Goal: Information Seeking & Learning: Learn about a topic

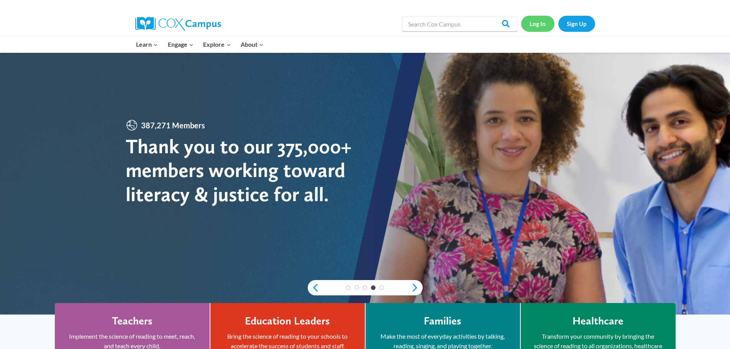
click at [536, 23] on link "Log In" at bounding box center [537, 24] width 33 height 16
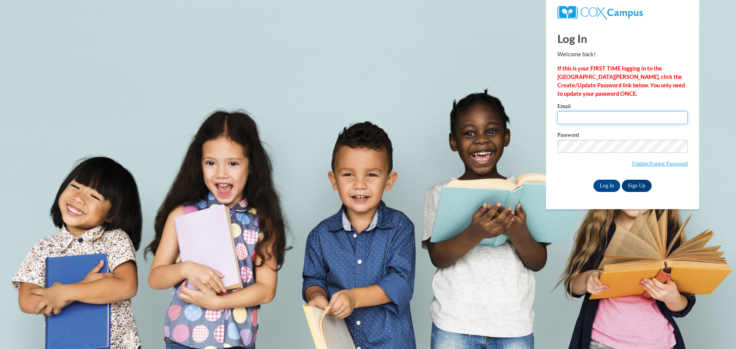
click at [576, 114] on input "Email" at bounding box center [622, 117] width 130 height 13
type input "breezylove1414@yahoo.com"
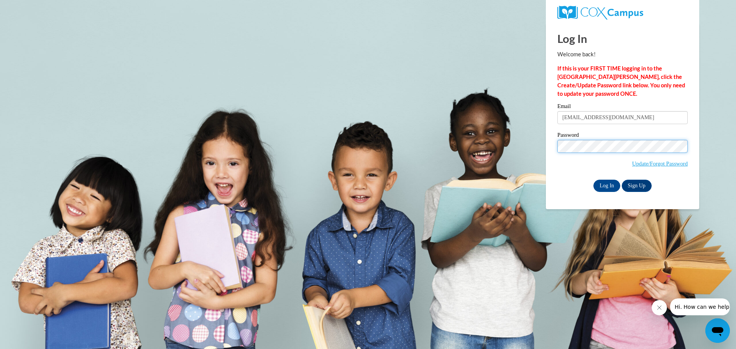
click at [593, 180] on input "Log In" at bounding box center [606, 186] width 27 height 12
click at [610, 184] on input "Log In" at bounding box center [606, 186] width 27 height 12
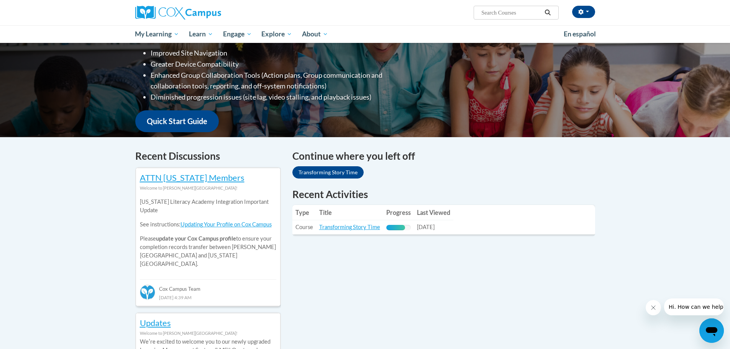
scroll to position [153, 0]
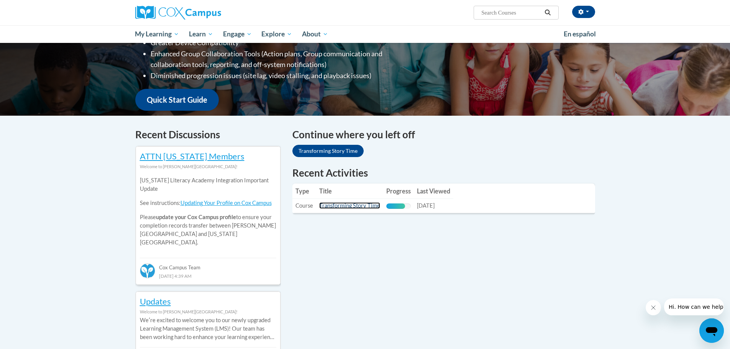
click at [363, 204] on link "Transforming Story Time" at bounding box center [349, 205] width 61 height 7
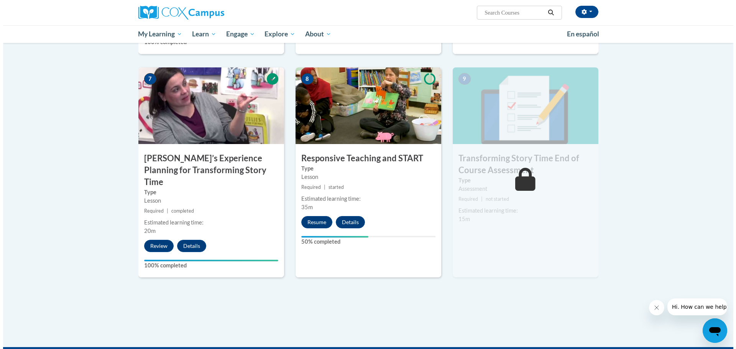
scroll to position [563, 0]
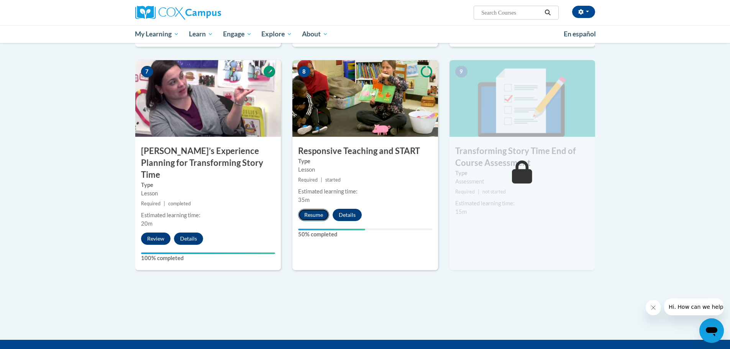
click at [319, 212] on button "Resume" at bounding box center [313, 215] width 31 height 12
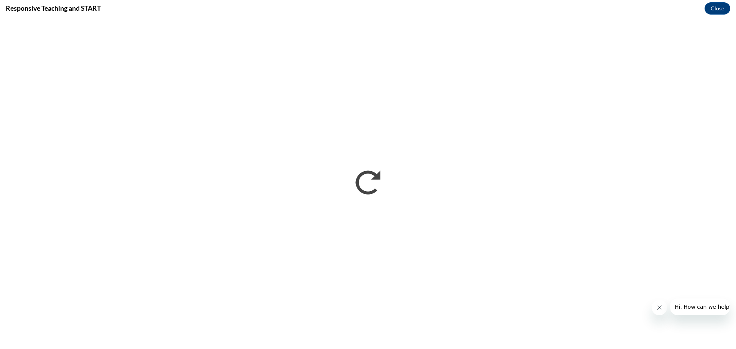
scroll to position [0, 0]
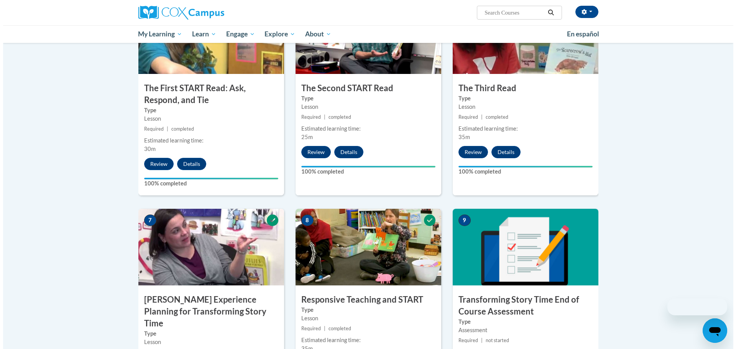
scroll to position [536, 0]
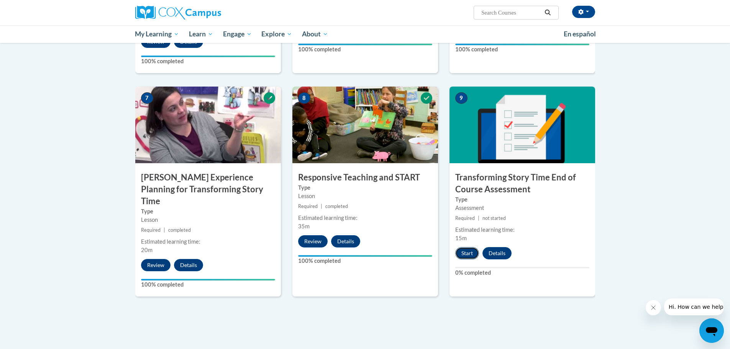
click at [462, 256] on button "Start" at bounding box center [467, 253] width 24 height 12
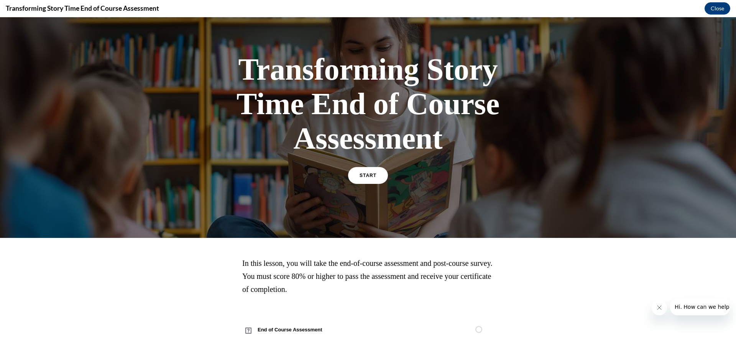
scroll to position [31, 0]
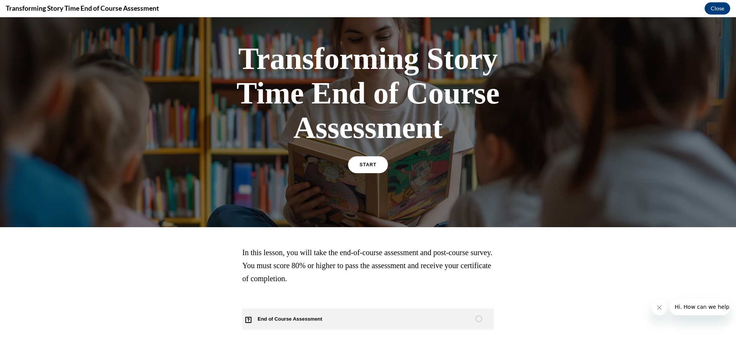
click at [281, 320] on span "End of Course Assessment" at bounding box center [294, 318] width 104 height 21
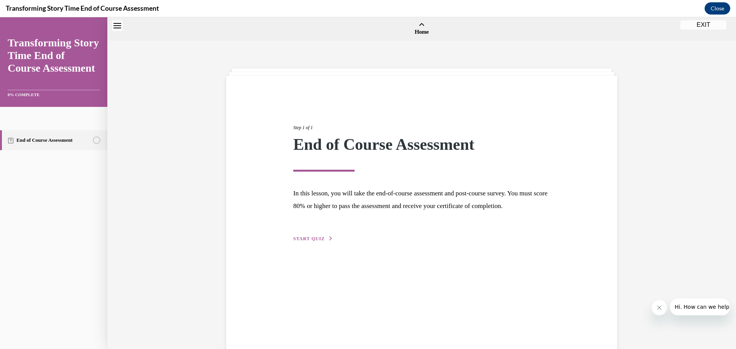
scroll to position [24, 0]
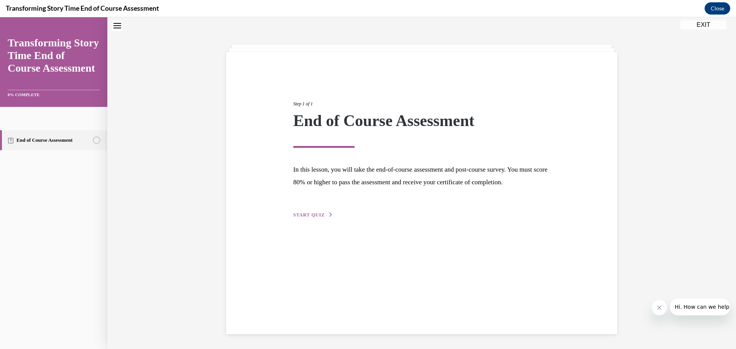
click at [313, 218] on span "START QUIZ" at bounding box center [308, 214] width 31 height 5
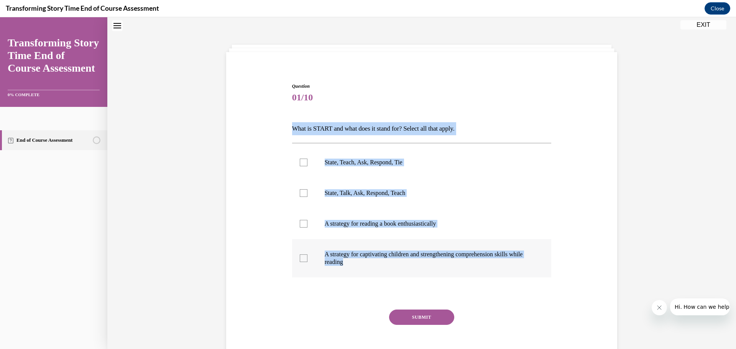
drag, startPoint x: 290, startPoint y: 126, endPoint x: 501, endPoint y: 262, distance: 251.2
click at [501, 262] on div "Question 01/10 What is START and what does it stand for? Select all that apply.…" at bounding box center [421, 216] width 395 height 313
copy div "What is START and what does it stand for? Select all that apply. State, Teach, …"
click at [301, 161] on div at bounding box center [304, 163] width 8 height 8
click at [301, 161] on input "State, Teach, Ask, Respond, Tie" at bounding box center [304, 163] width 8 height 8
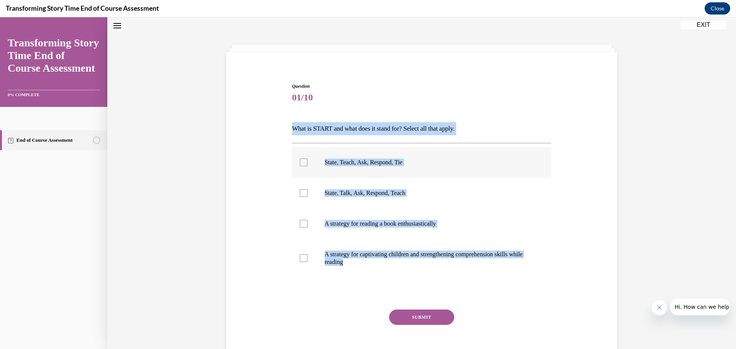
checkbox input "true"
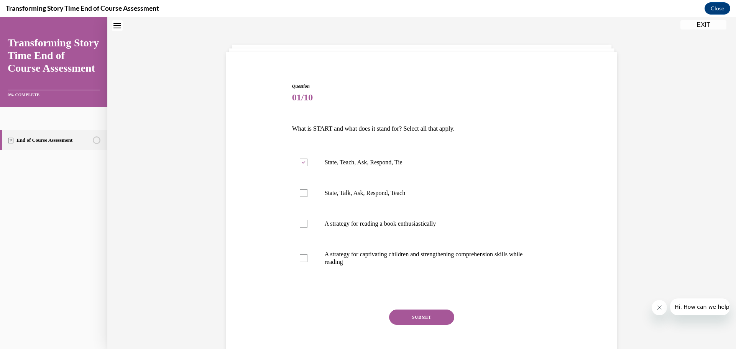
click at [417, 317] on button "SUBMIT" at bounding box center [421, 317] width 65 height 15
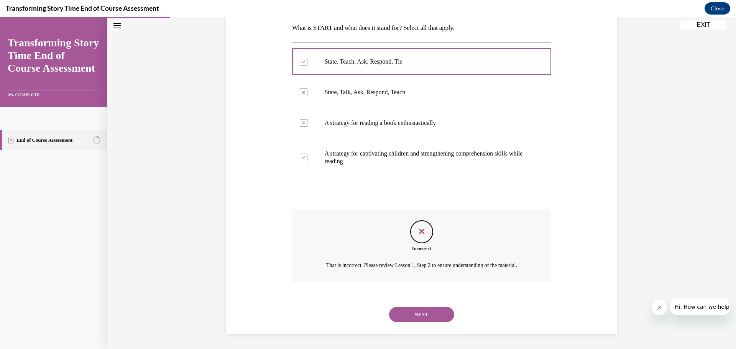
scroll to position [134, 0]
click at [425, 316] on button "NEXT" at bounding box center [421, 314] width 65 height 15
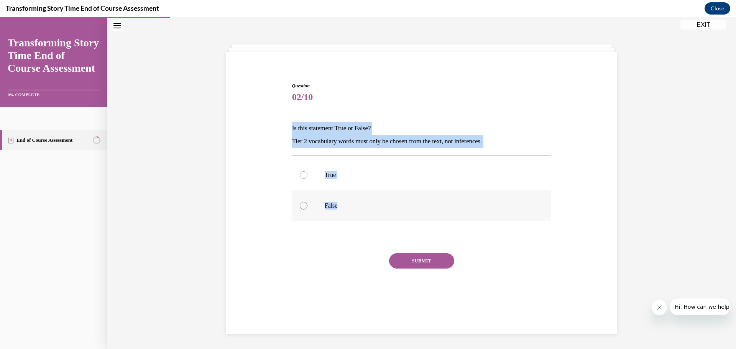
drag, startPoint x: 290, startPoint y: 125, endPoint x: 397, endPoint y: 213, distance: 137.8
click at [397, 213] on div "Question 02/10 Is this statement True or False? Tier 2 vocabulary words must on…" at bounding box center [421, 193] width 263 height 245
copy div "Is this statement True or False? Tier 2 vocabulary words must only be chosen fr…"
click at [300, 208] on div at bounding box center [304, 206] width 8 height 8
click at [300, 208] on input "False" at bounding box center [304, 206] width 8 height 8
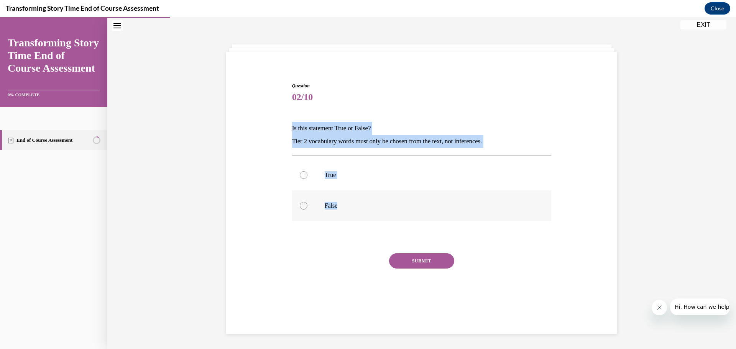
radio input "true"
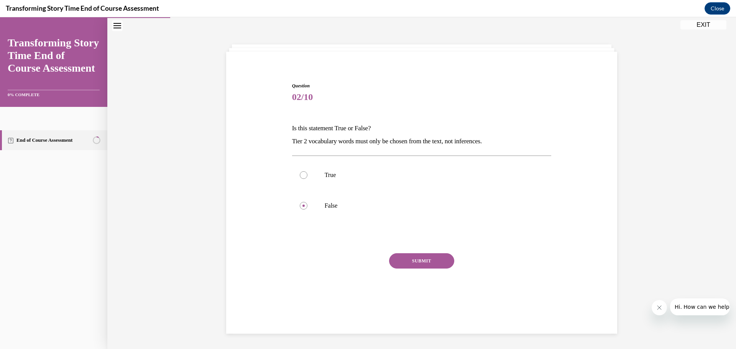
click at [412, 260] on button "SUBMIT" at bounding box center [421, 260] width 65 height 15
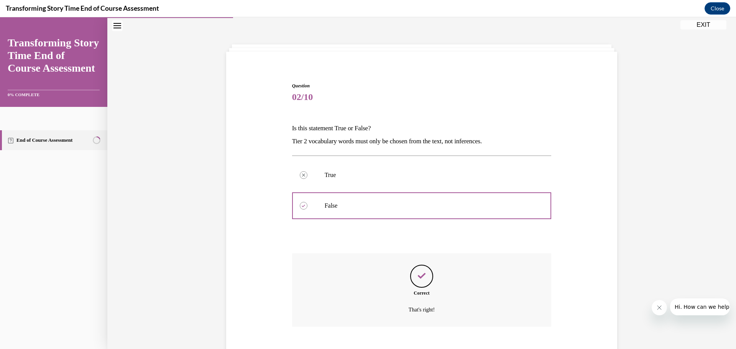
scroll to position [69, 0]
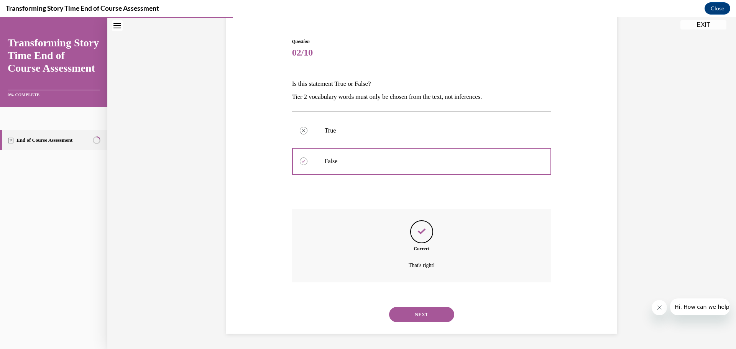
click at [401, 314] on button "NEXT" at bounding box center [421, 314] width 65 height 15
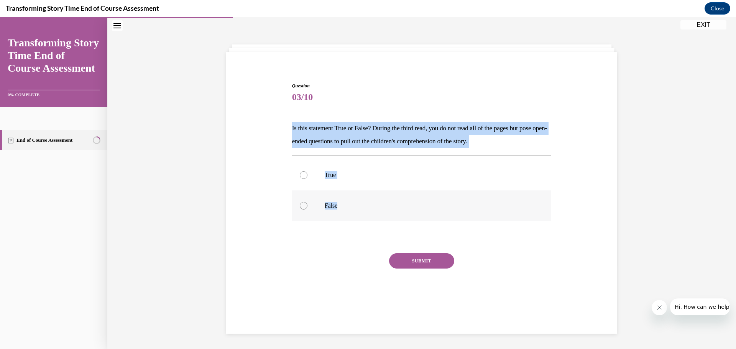
drag, startPoint x: 305, startPoint y: 127, endPoint x: 380, endPoint y: 208, distance: 110.7
click at [380, 210] on div "Question 03/10 Is this statement True or False? During the third read, you do n…" at bounding box center [421, 187] width 395 height 257
click at [300, 176] on div at bounding box center [304, 175] width 8 height 8
click at [300, 176] on input "True" at bounding box center [304, 175] width 8 height 8
radio input "true"
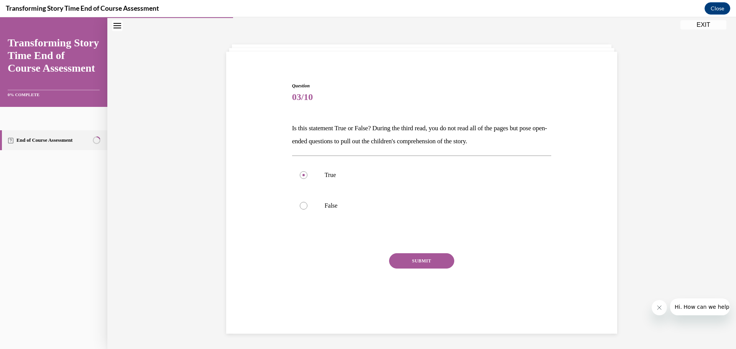
click at [408, 262] on button "SUBMIT" at bounding box center [421, 260] width 65 height 15
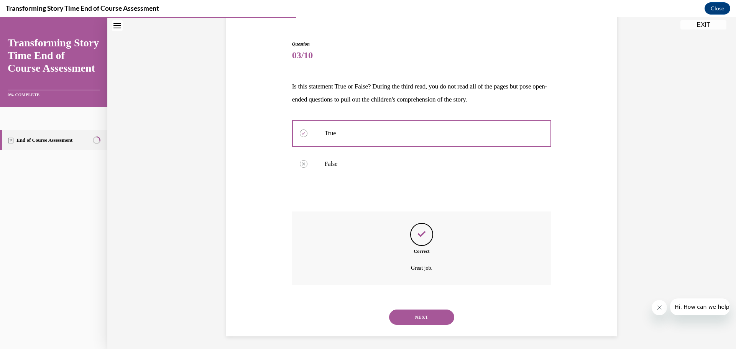
scroll to position [69, 0]
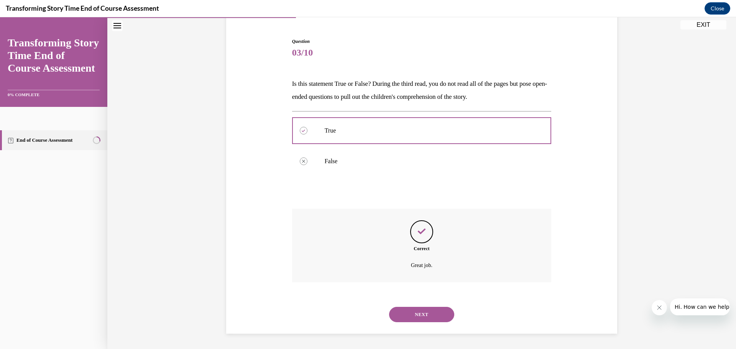
click at [425, 318] on button "NEXT" at bounding box center [421, 314] width 65 height 15
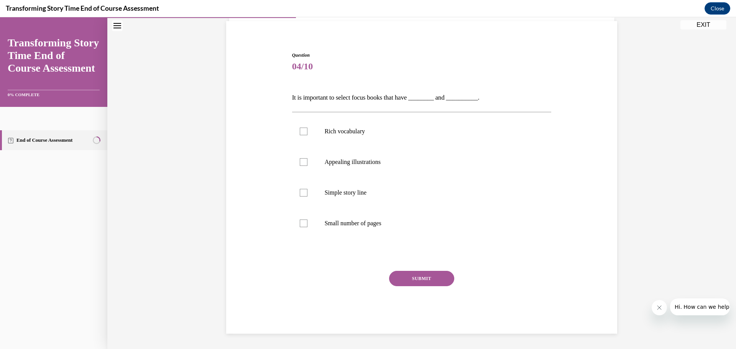
scroll to position [26, 0]
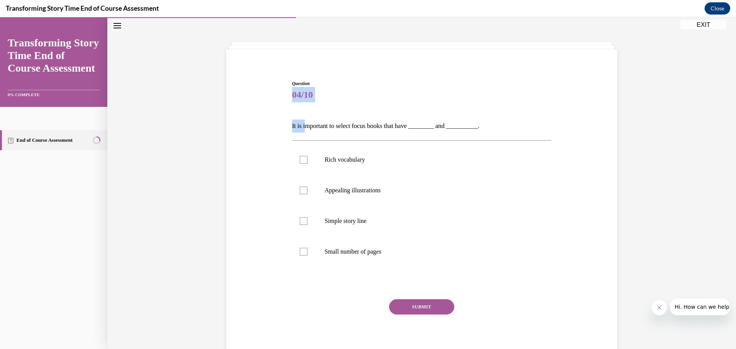
drag, startPoint x: 299, startPoint y: 103, endPoint x: 304, endPoint y: 119, distance: 16.8
click at [304, 119] on div "Question 04/10 It is important to select focus books that have ________ and ___…" at bounding box center [421, 209] width 395 height 305
drag, startPoint x: 336, startPoint y: 110, endPoint x: 310, endPoint y: 125, distance: 30.0
click at [336, 111] on div "Question 04/10 It is important to select focus books that have ________ and ___…" at bounding box center [421, 221] width 259 height 282
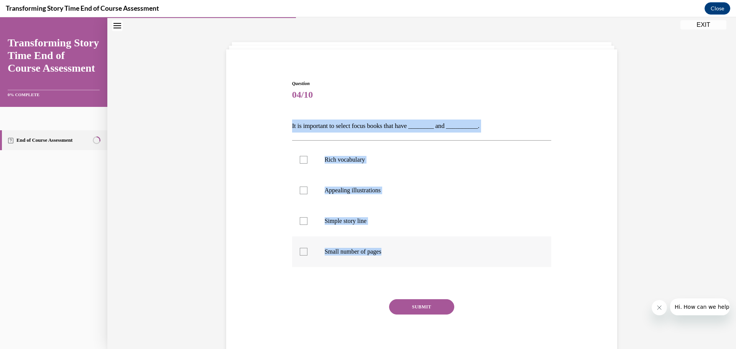
drag, startPoint x: 282, startPoint y: 125, endPoint x: 417, endPoint y: 248, distance: 182.2
click at [418, 251] on div "Question 04/10 It is important to select focus books that have ________ and ___…" at bounding box center [421, 209] width 395 height 305
copy div "It is important to select focus books that have ________ and __________. Rich v…"
click at [300, 191] on div at bounding box center [304, 191] width 8 height 8
click at [300, 191] on input "Appealing illustrations" at bounding box center [304, 191] width 8 height 8
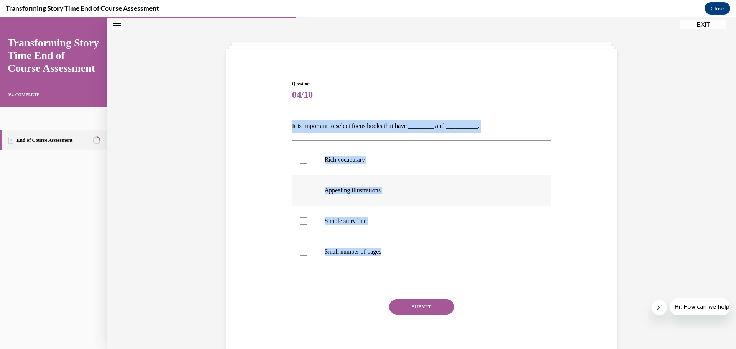
checkbox input "true"
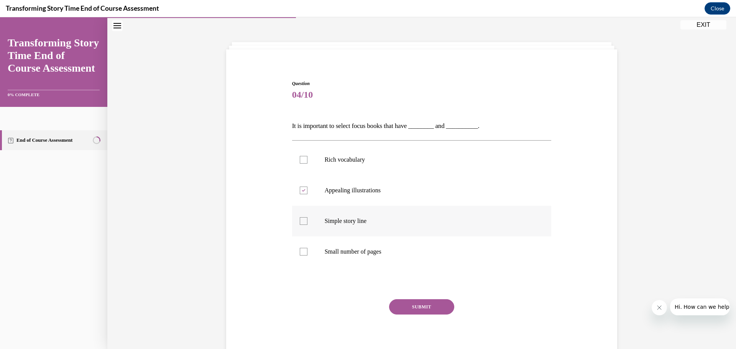
click at [300, 221] on div at bounding box center [304, 221] width 8 height 8
click at [300, 221] on input "Simple story line" at bounding box center [304, 221] width 8 height 8
checkbox input "true"
click at [406, 307] on button "SUBMIT" at bounding box center [421, 306] width 65 height 15
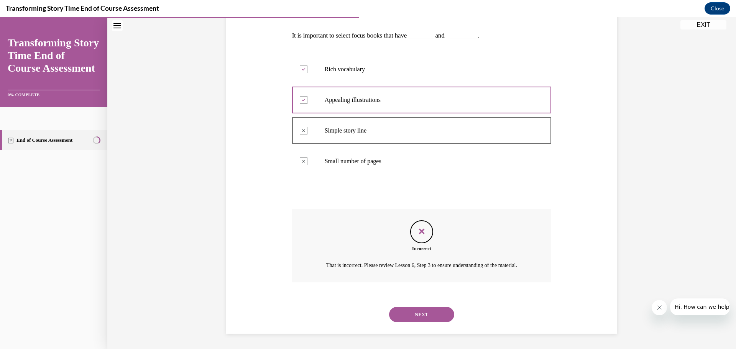
scroll to position [126, 0]
click at [406, 312] on button "NEXT" at bounding box center [421, 314] width 65 height 15
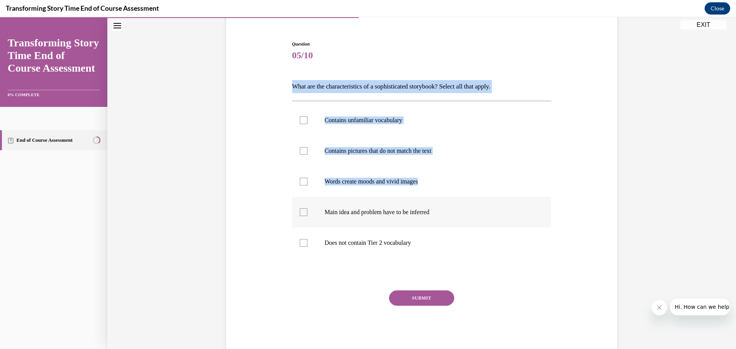
scroll to position [67, 0]
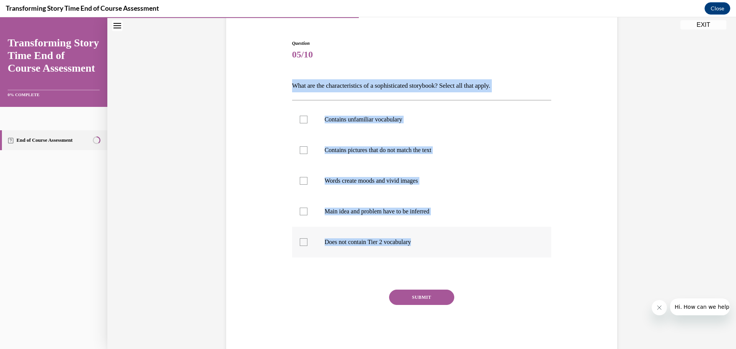
drag, startPoint x: 299, startPoint y: 63, endPoint x: 445, endPoint y: 238, distance: 228.3
click at [448, 241] on div "Question 05/10 What are the characteristics of a sophisticated storybook? Selec…" at bounding box center [421, 185] width 395 height 336
copy div "What are the characteristics of a sophisticated storybook? Select all that appl…"
click at [300, 120] on div at bounding box center [304, 120] width 8 height 8
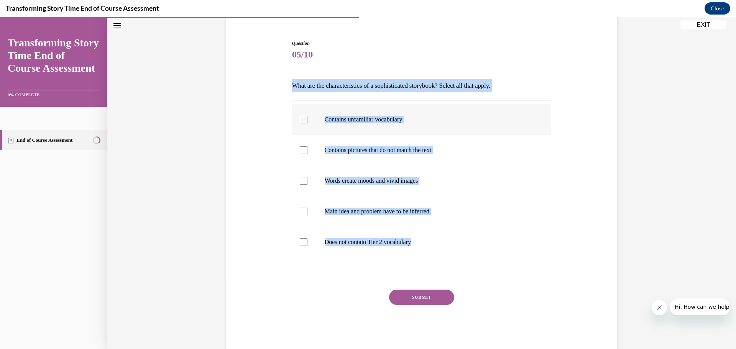
click at [300, 120] on input "Contains unfamiliar vocabulary" at bounding box center [304, 120] width 8 height 8
checkbox input "true"
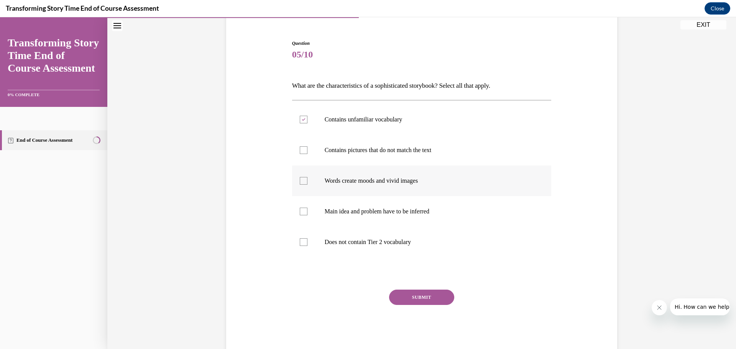
click at [306, 182] on label "Words create moods and vivid images" at bounding box center [421, 181] width 259 height 31
click at [306, 182] on input "Words create moods and vivid images" at bounding box center [304, 181] width 8 height 8
checkbox input "true"
click at [300, 212] on div at bounding box center [304, 212] width 8 height 8
click at [300, 212] on input "Main idea and problem have to be inferred" at bounding box center [304, 212] width 8 height 8
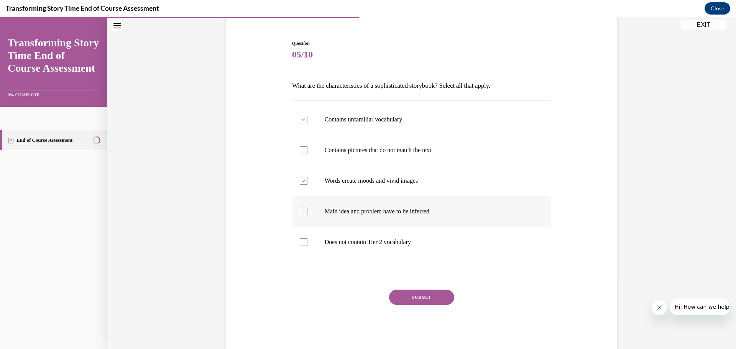
checkbox input "true"
click at [418, 291] on button "SUBMIT" at bounding box center [421, 297] width 65 height 15
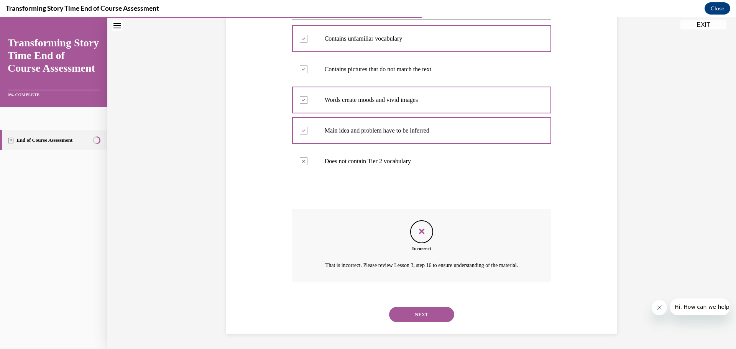
scroll to position [157, 0]
click at [407, 313] on button "NEXT" at bounding box center [421, 314] width 65 height 15
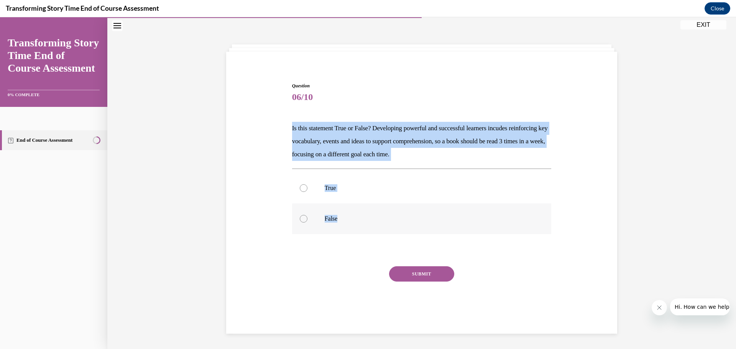
drag, startPoint x: 283, startPoint y: 126, endPoint x: 267, endPoint y: 57, distance: 70.7
click at [358, 223] on div "Question 06/10 Is this statement True or False? Developing powerful and success…" at bounding box center [421, 194] width 395 height 270
copy div "Is this statement True or False? Developing powerful and successful learners in…"
click at [300, 189] on div at bounding box center [304, 188] width 8 height 8
click at [300, 189] on input "True" at bounding box center [304, 188] width 8 height 8
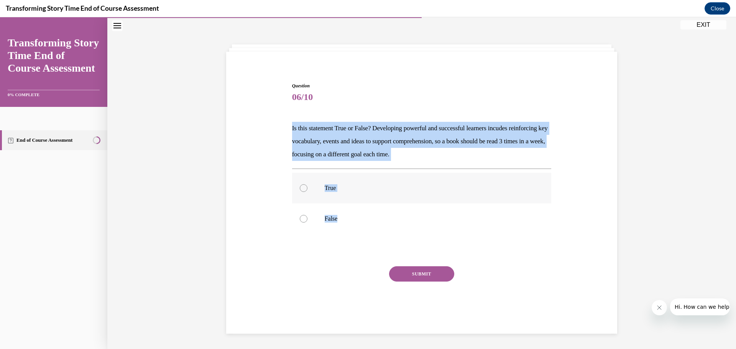
radio input "true"
click at [418, 272] on button "SUBMIT" at bounding box center [421, 273] width 65 height 15
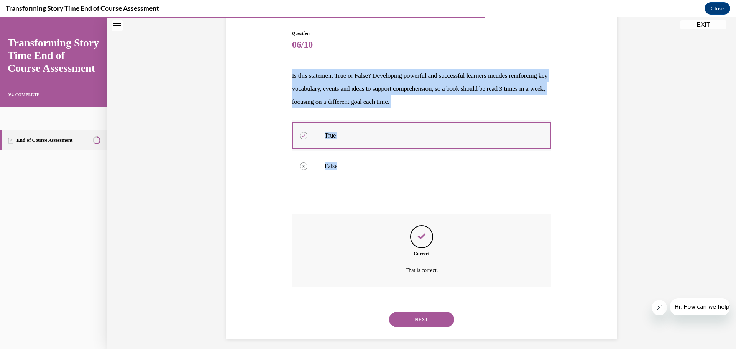
scroll to position [82, 0]
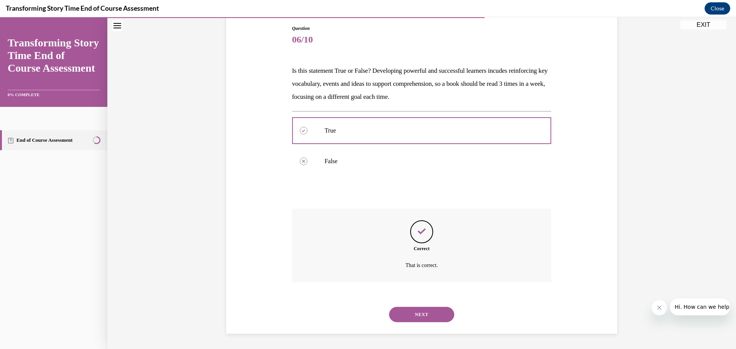
click at [402, 304] on div "NEXT" at bounding box center [421, 314] width 259 height 31
click at [400, 314] on button "NEXT" at bounding box center [421, 314] width 65 height 15
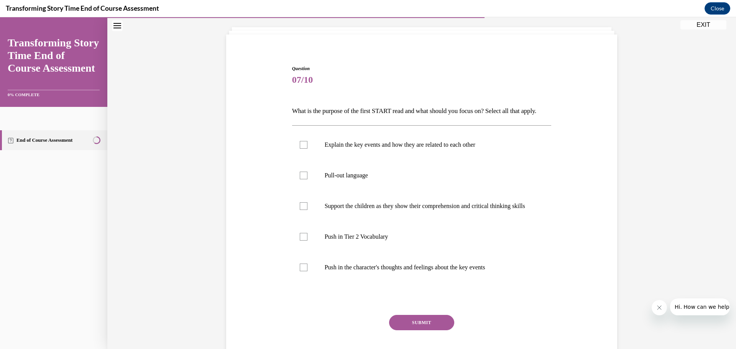
scroll to position [40, 0]
drag, startPoint x: 288, startPoint y: 68, endPoint x: 291, endPoint y: 81, distance: 13.4
click at [291, 81] on div "Question 07/10 What is the purpose of the first START read and what should you …" at bounding box center [421, 217] width 263 height 324
click at [292, 106] on p "What is the purpose of the first START read and what should you focus on? Selec…" at bounding box center [421, 112] width 259 height 13
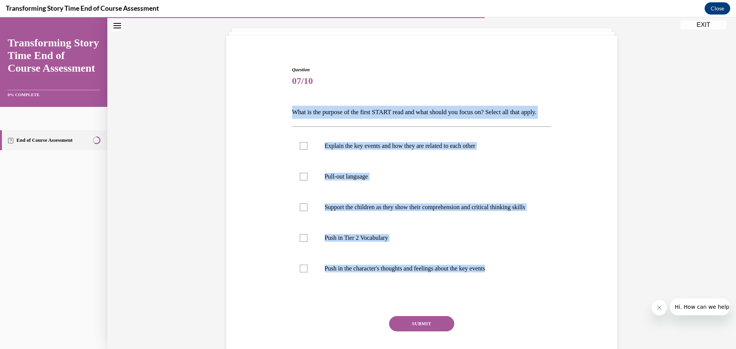
drag, startPoint x: 284, startPoint y: 109, endPoint x: 488, endPoint y: 286, distance: 270.6
click at [553, 306] on div "Question 07/10 What is the purpose of the first START read and what should you …" at bounding box center [421, 211] width 395 height 336
copy div "What is the purpose of the first START read and what should you focus on? Selec…"
click at [301, 252] on label "Push in Tier 2 Vocabulary" at bounding box center [421, 238] width 259 height 31
click at [301, 242] on input "Push in Tier 2 Vocabulary" at bounding box center [304, 238] width 8 height 8
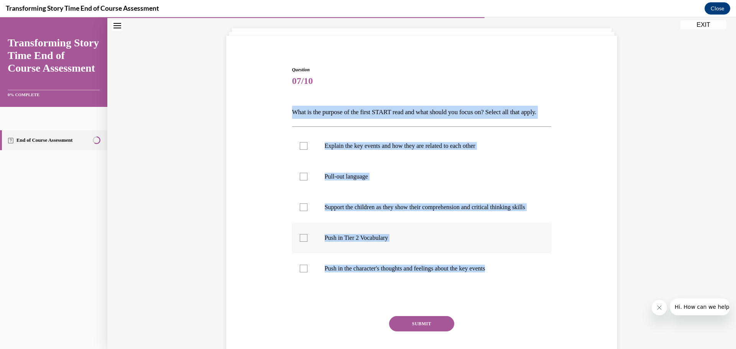
checkbox input "true"
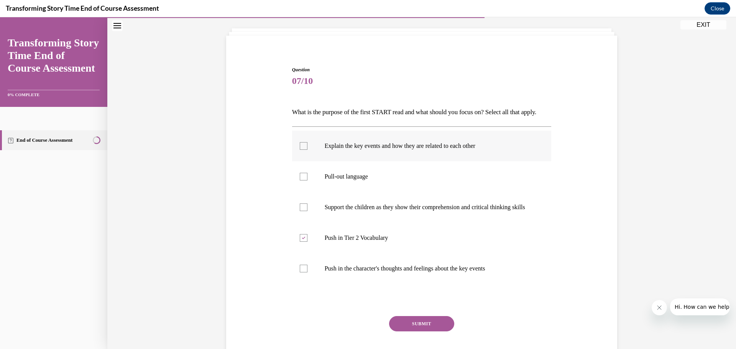
click at [300, 154] on label "Explain the key events and how they are related to each other" at bounding box center [421, 146] width 259 height 31
click at [300, 150] on input "Explain the key events and how they are related to each other" at bounding box center [304, 146] width 8 height 8
checkbox input "true"
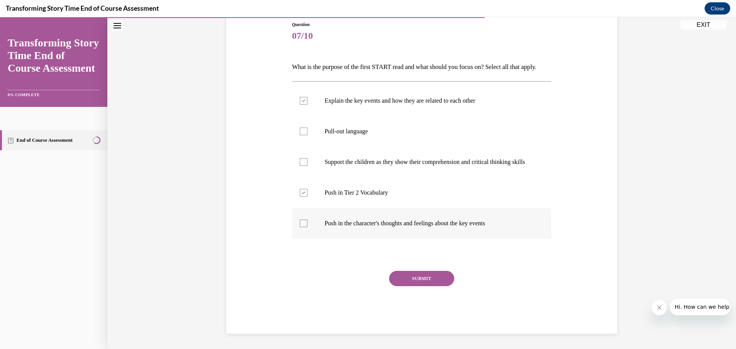
scroll to position [106, 0]
click at [412, 279] on button "SUBMIT" at bounding box center [421, 278] width 65 height 15
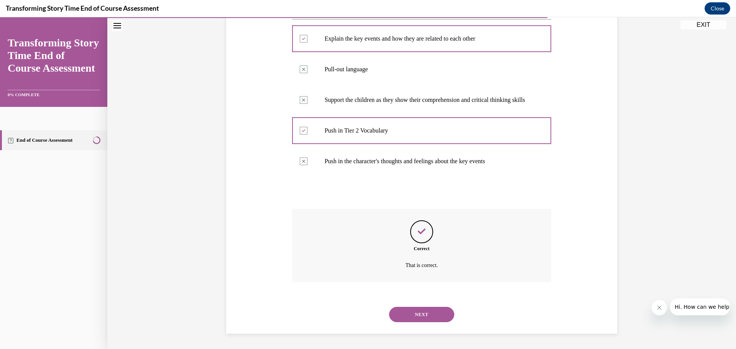
scroll to position [168, 0]
click at [418, 310] on button "NEXT" at bounding box center [421, 314] width 65 height 15
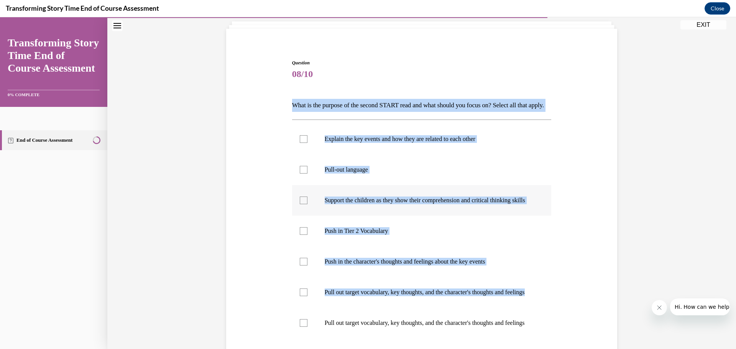
scroll to position [116, 0]
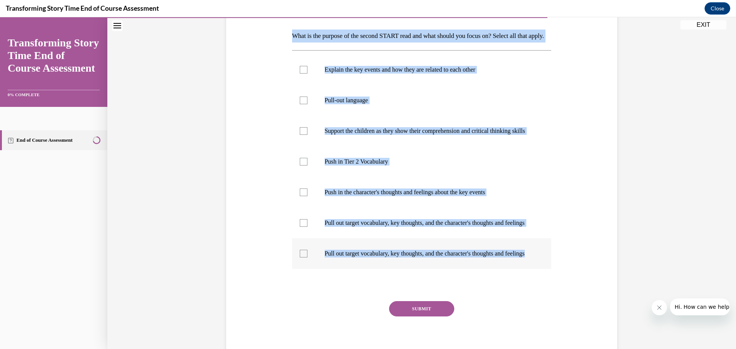
drag, startPoint x: 282, startPoint y: 143, endPoint x: 413, endPoint y: 220, distance: 152.1
click at [537, 299] on div "Question 08/10 What is the purpose of the second START read and what should you…" at bounding box center [421, 165] width 395 height 397
copy div "What is the purpose of the second START read and what should you focus on? Sele…"
